Goal: Task Accomplishment & Management: Complete application form

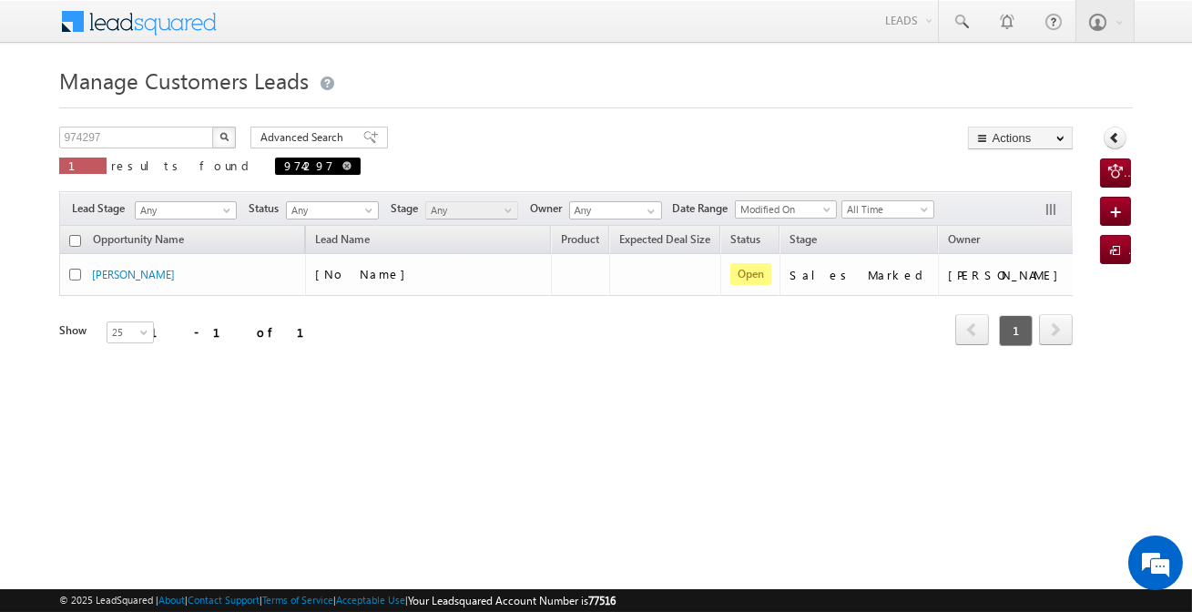
click at [342, 168] on span at bounding box center [346, 165] width 9 height 9
type input "Search Customers Leads"
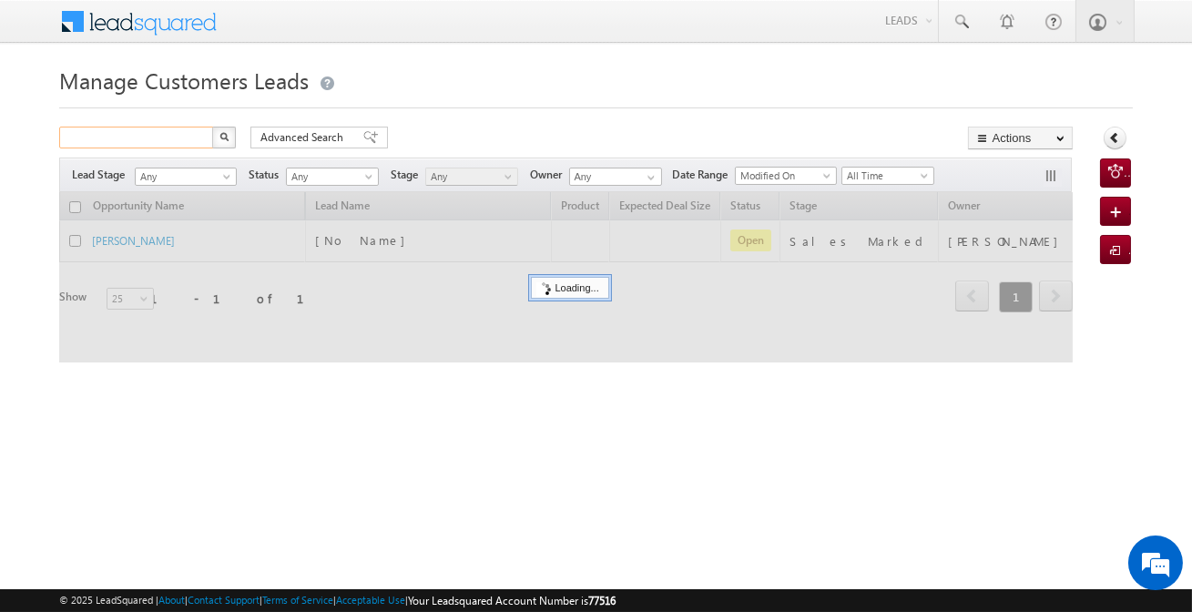
click at [143, 131] on input "text" at bounding box center [137, 138] width 156 height 22
paste input "990700"
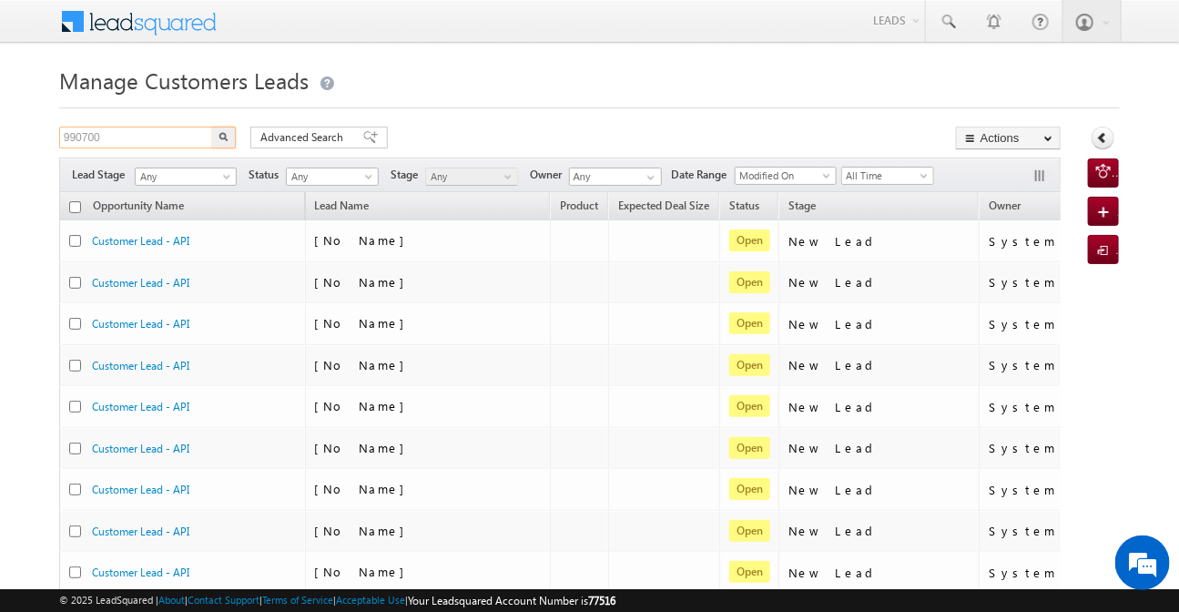
type input "990700"
click at [212, 127] on button "button" at bounding box center [224, 138] width 24 height 22
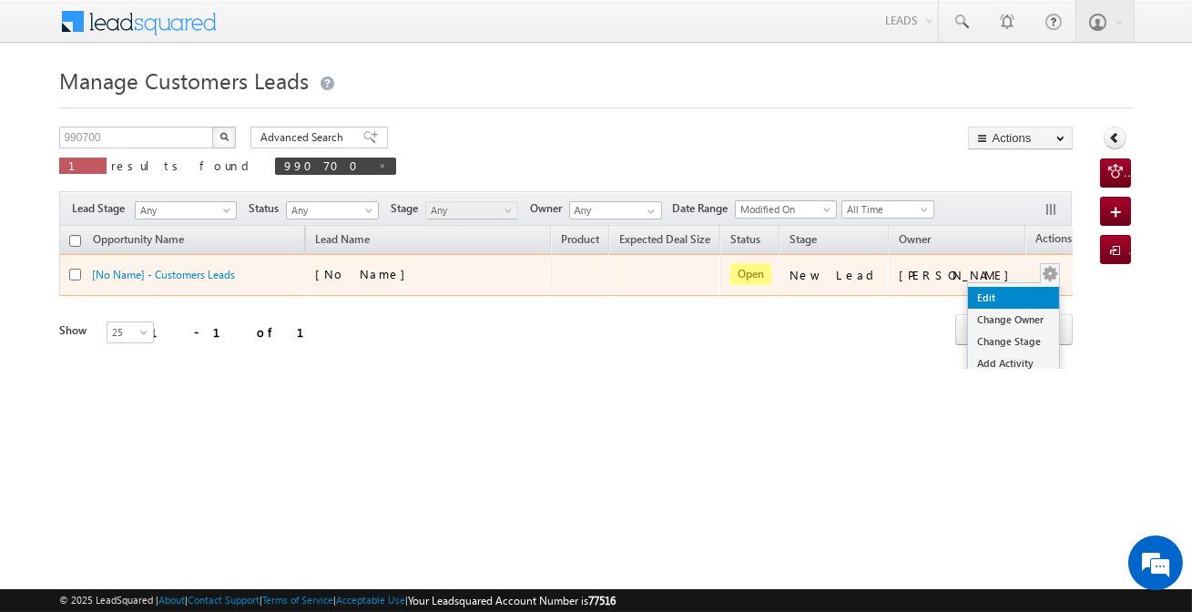
click at [992, 296] on link "Edit" at bounding box center [1013, 298] width 91 height 22
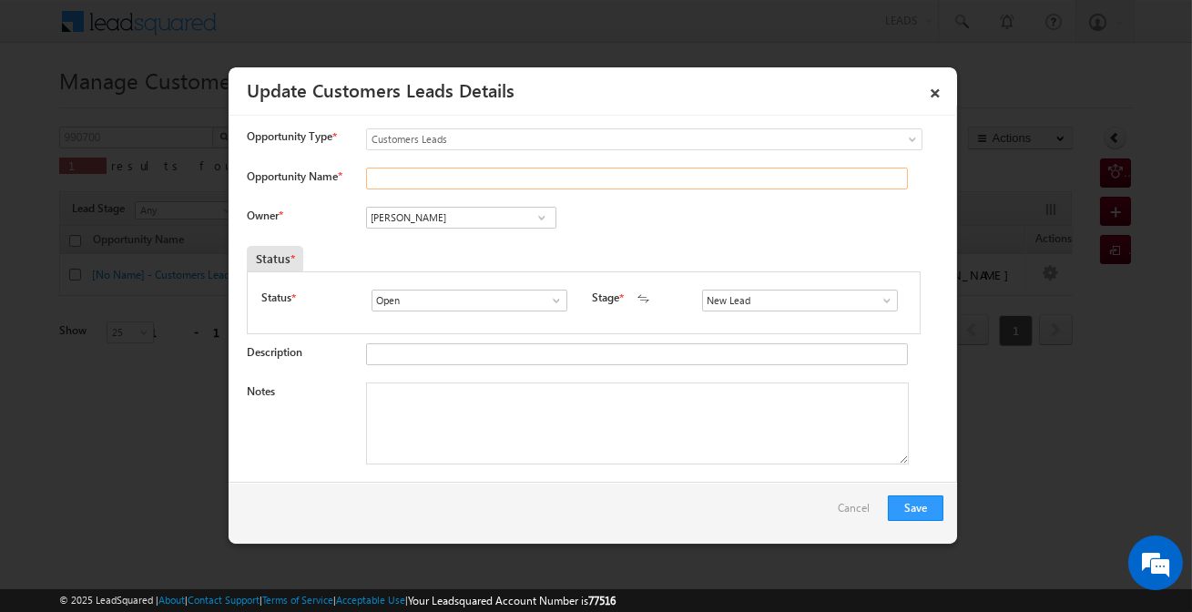
click at [439, 181] on input "Opportunity Name *" at bounding box center [637, 179] width 542 height 22
paste input "[PERSON_NAME]"
type input "[PERSON_NAME]"
click at [478, 220] on input "[PERSON_NAME]" at bounding box center [461, 218] width 190 height 22
paste input "[PERSON_NAME]"
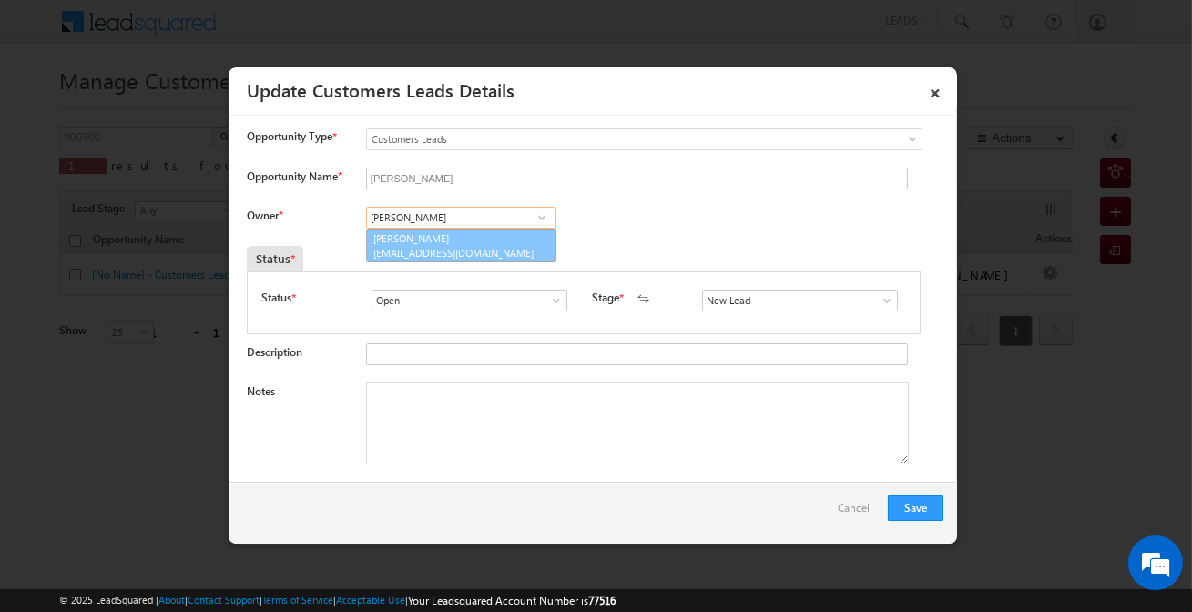
click at [510, 249] on span "[EMAIL_ADDRESS][DOMAIN_NAME]" at bounding box center [455, 253] width 164 height 14
type input "[PERSON_NAME]"
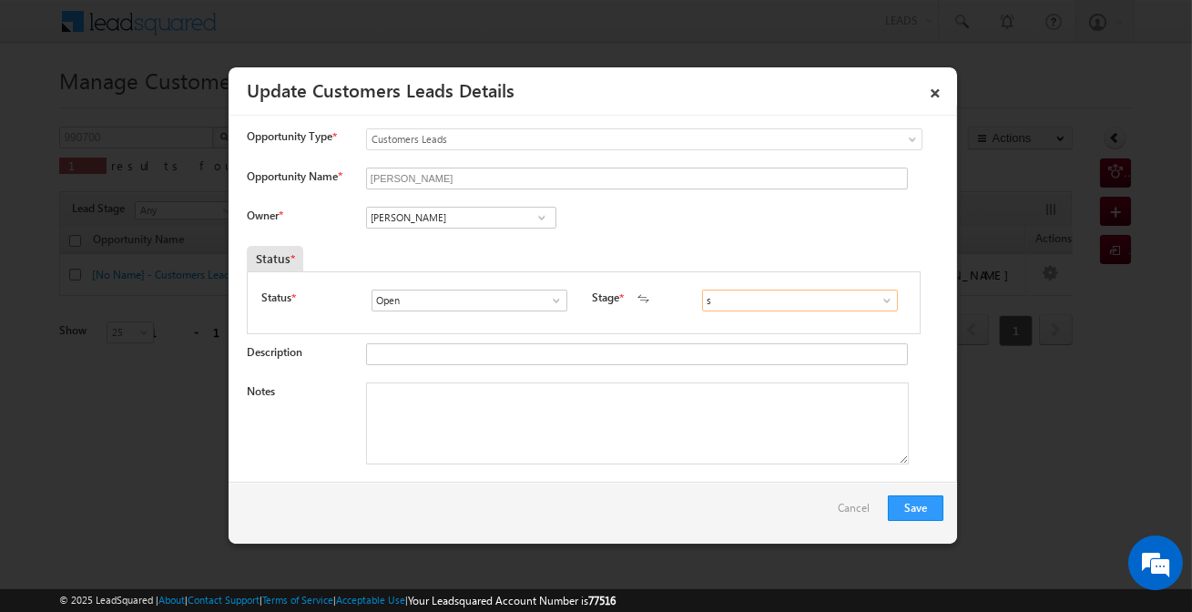
click at [730, 302] on input "s" at bounding box center [800, 301] width 196 height 22
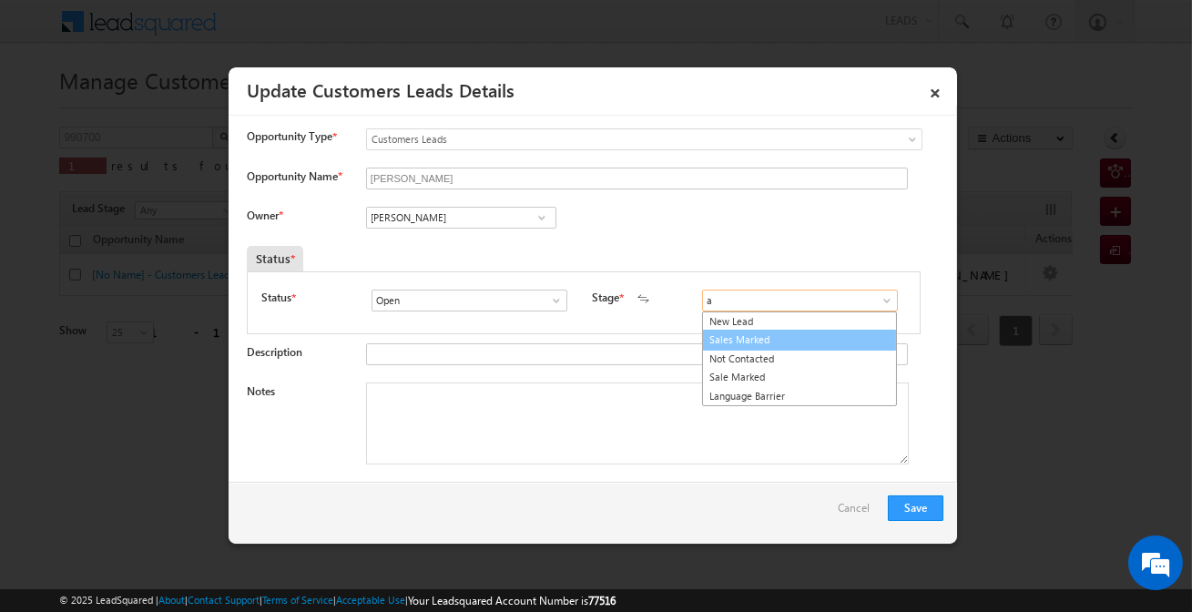
click at [742, 338] on link "Sales Marked" at bounding box center [799, 340] width 195 height 21
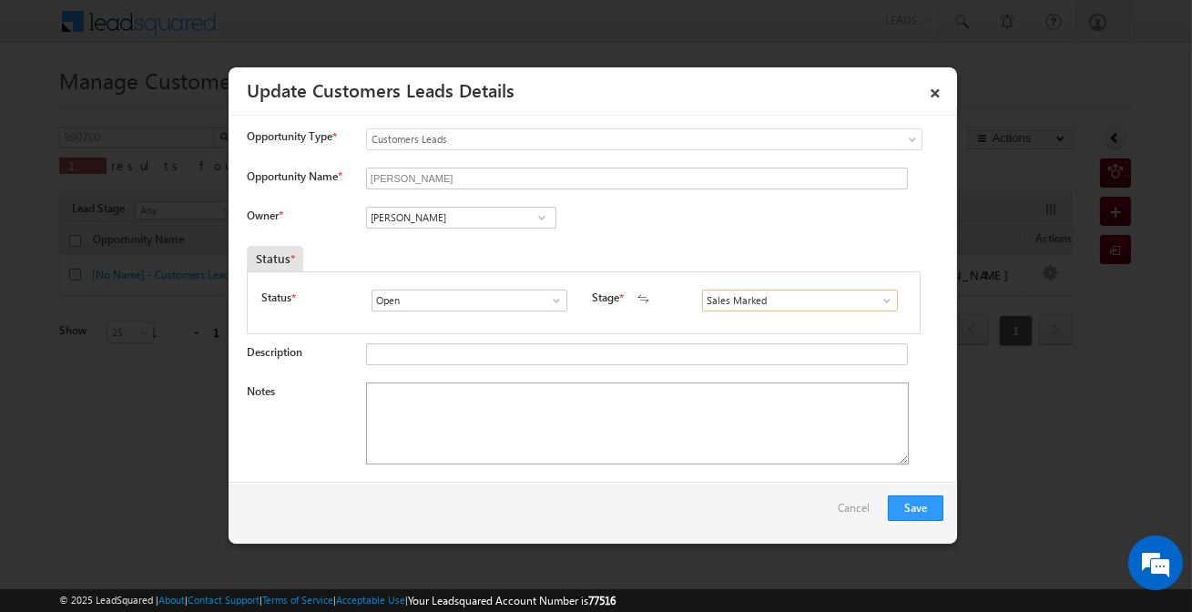
type input "Sales Marked"
drag, startPoint x: 470, startPoint y: 437, endPoint x: 360, endPoint y: 325, distance: 157.1
click at [472, 437] on textarea "Notes" at bounding box center [637, 423] width 543 height 82
paste textarea "KARAN /Salaried / BT Details /IIFL/ 11 Lakh / Purchase HL / 16 Year / 4 Paid / …"
type textarea "KARAN /Salaried / BT Details /IIFL/ 11 Lakh / Purchase HL / 16 Year / 4 Paid / …"
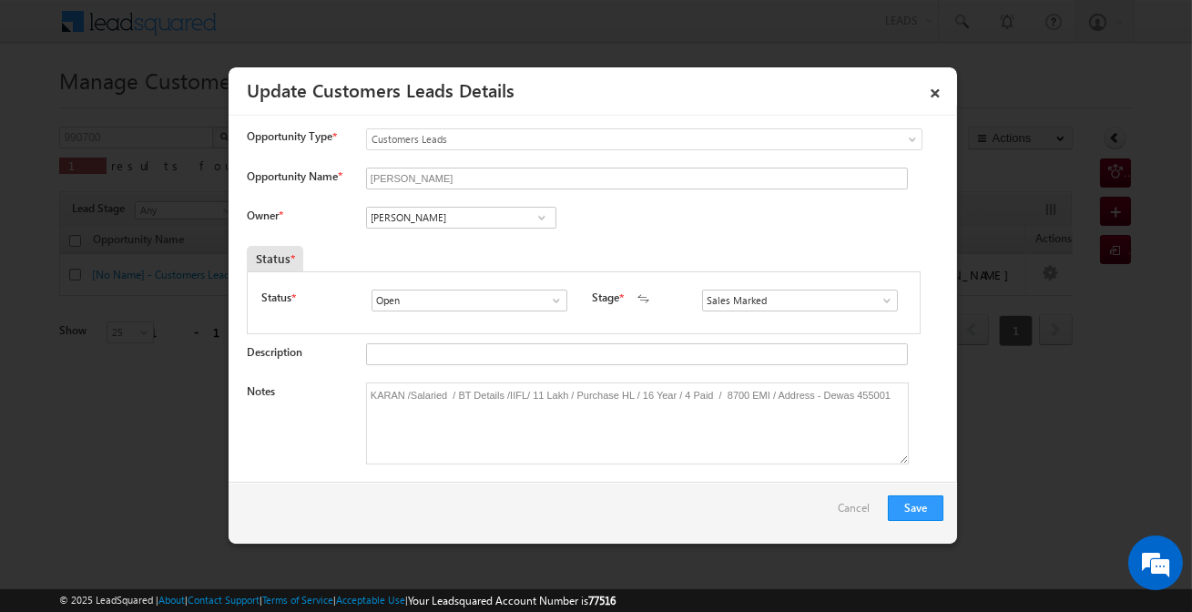
click at [925, 533] on div "Save Cancel" at bounding box center [593, 513] width 728 height 62
click at [925, 522] on div "Save Cancel" at bounding box center [593, 513] width 728 height 62
click at [921, 507] on button "Save" at bounding box center [916, 507] width 56 height 25
